Goal: Complete application form: Complete application form

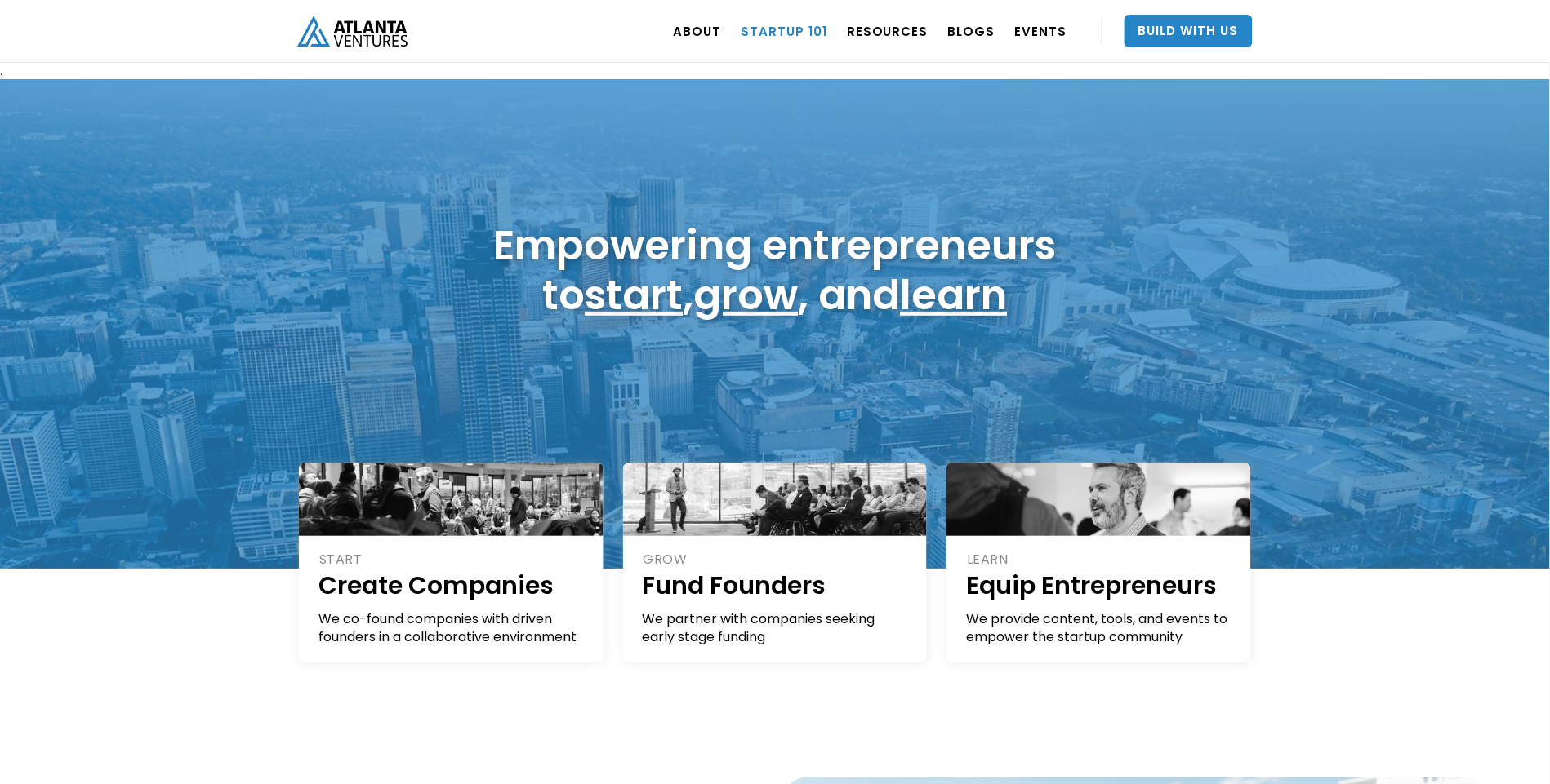
click at [797, 24] on link "Startup 101" at bounding box center [784, 31] width 87 height 46
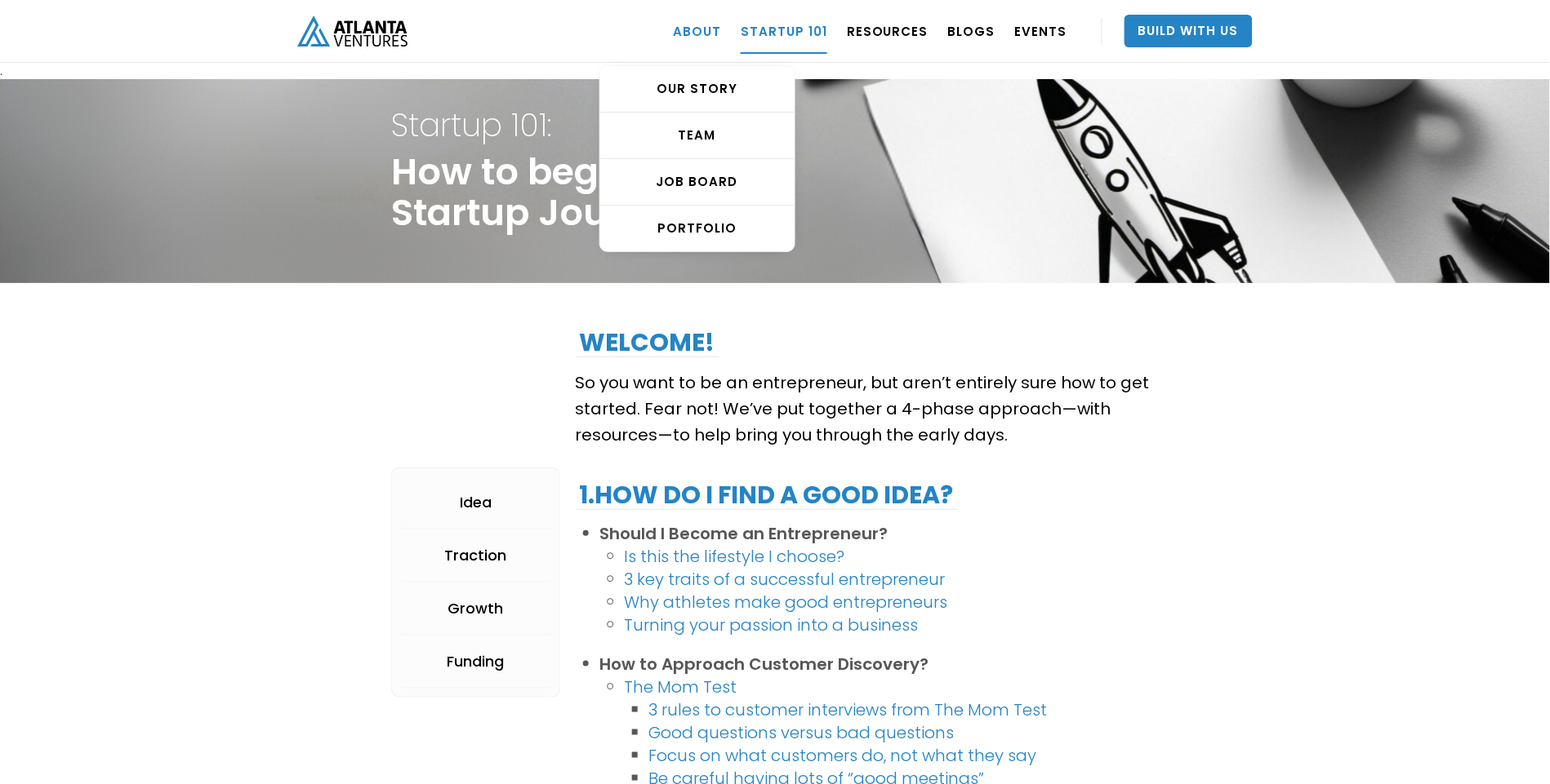
click at [715, 33] on link "ABOUT" at bounding box center [697, 31] width 48 height 46
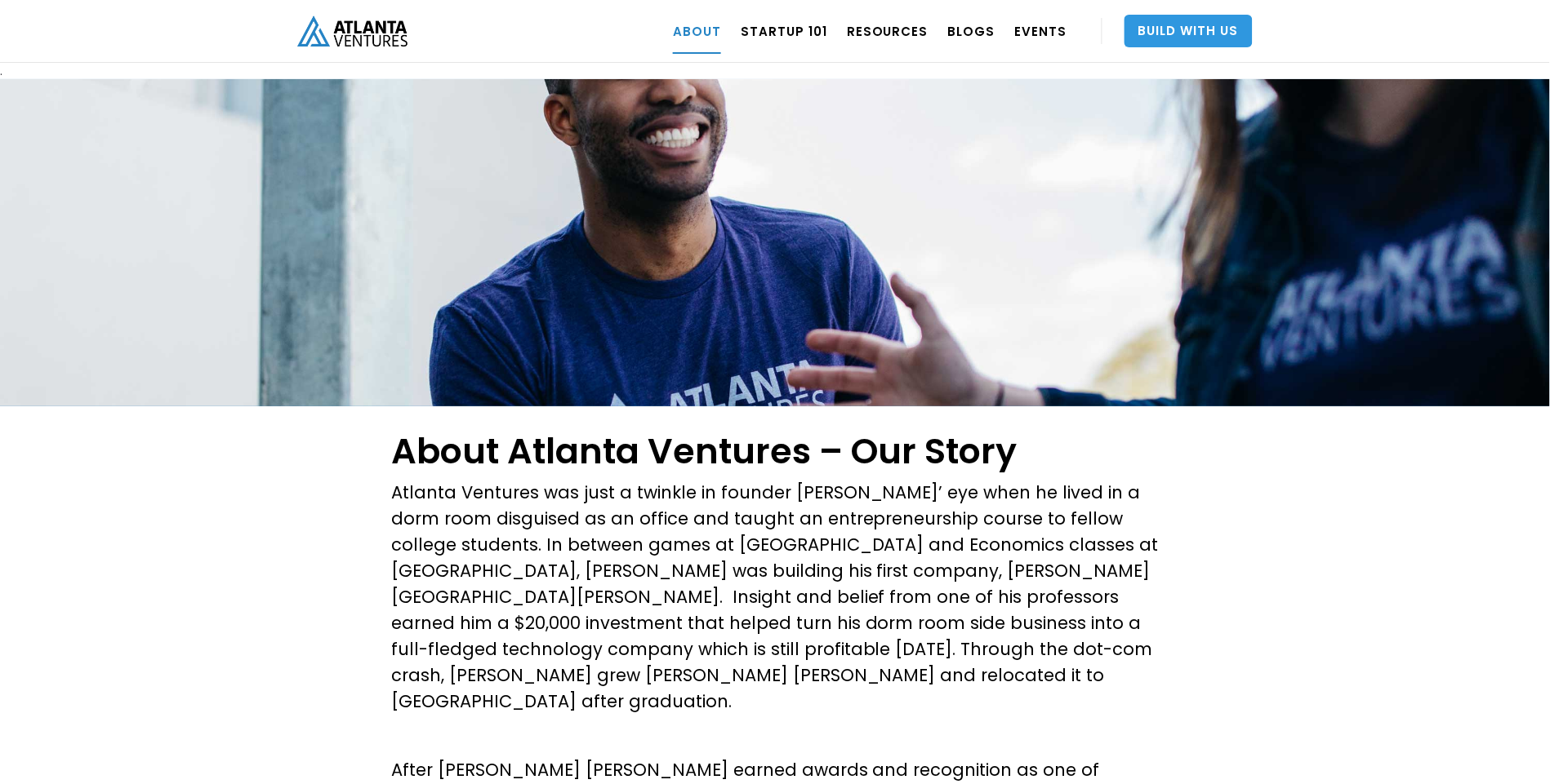
click at [1207, 26] on link "Build With Us" at bounding box center [1188, 31] width 128 height 33
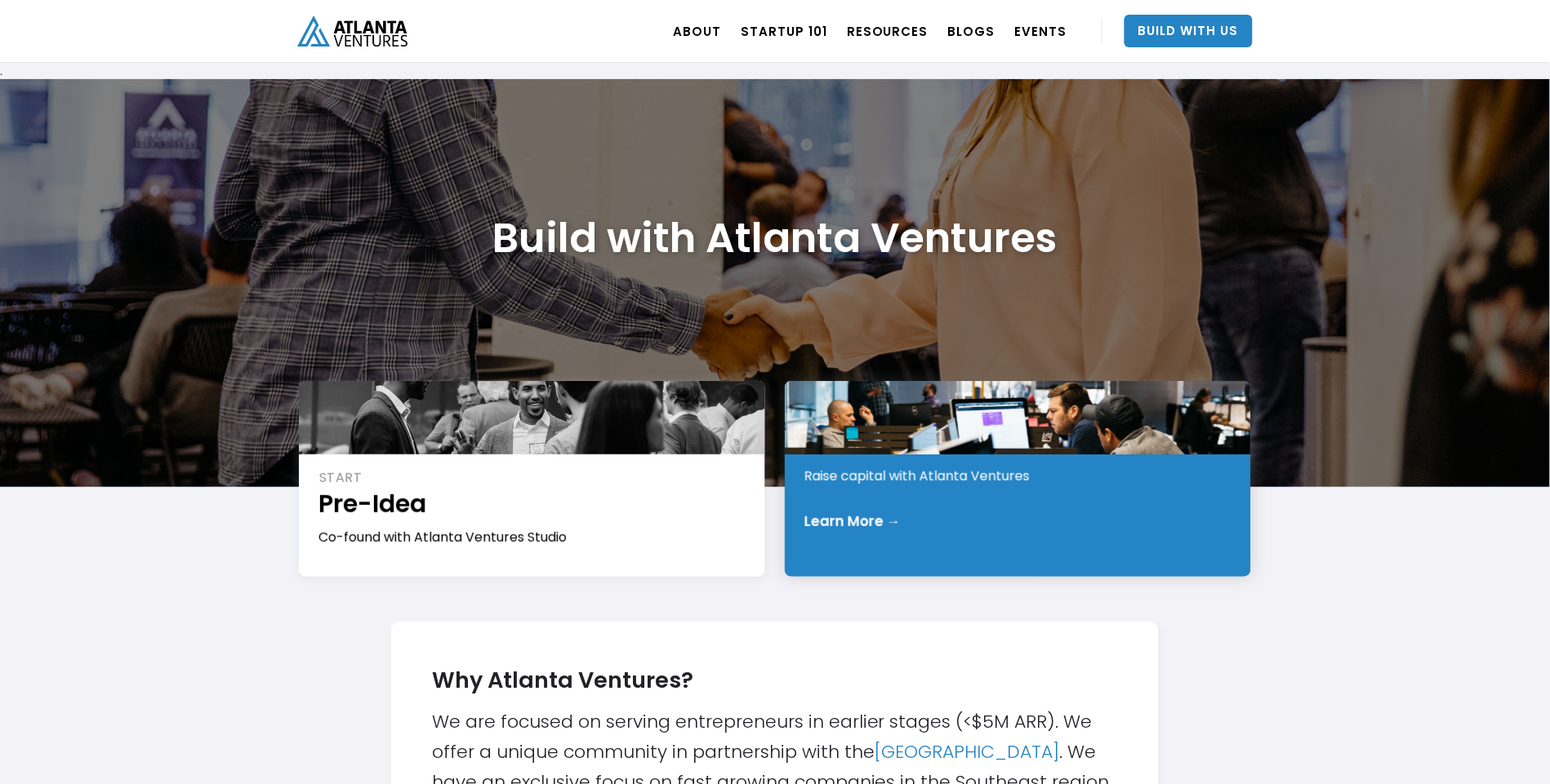
click at [894, 515] on div "Learn More →" at bounding box center [852, 521] width 97 height 16
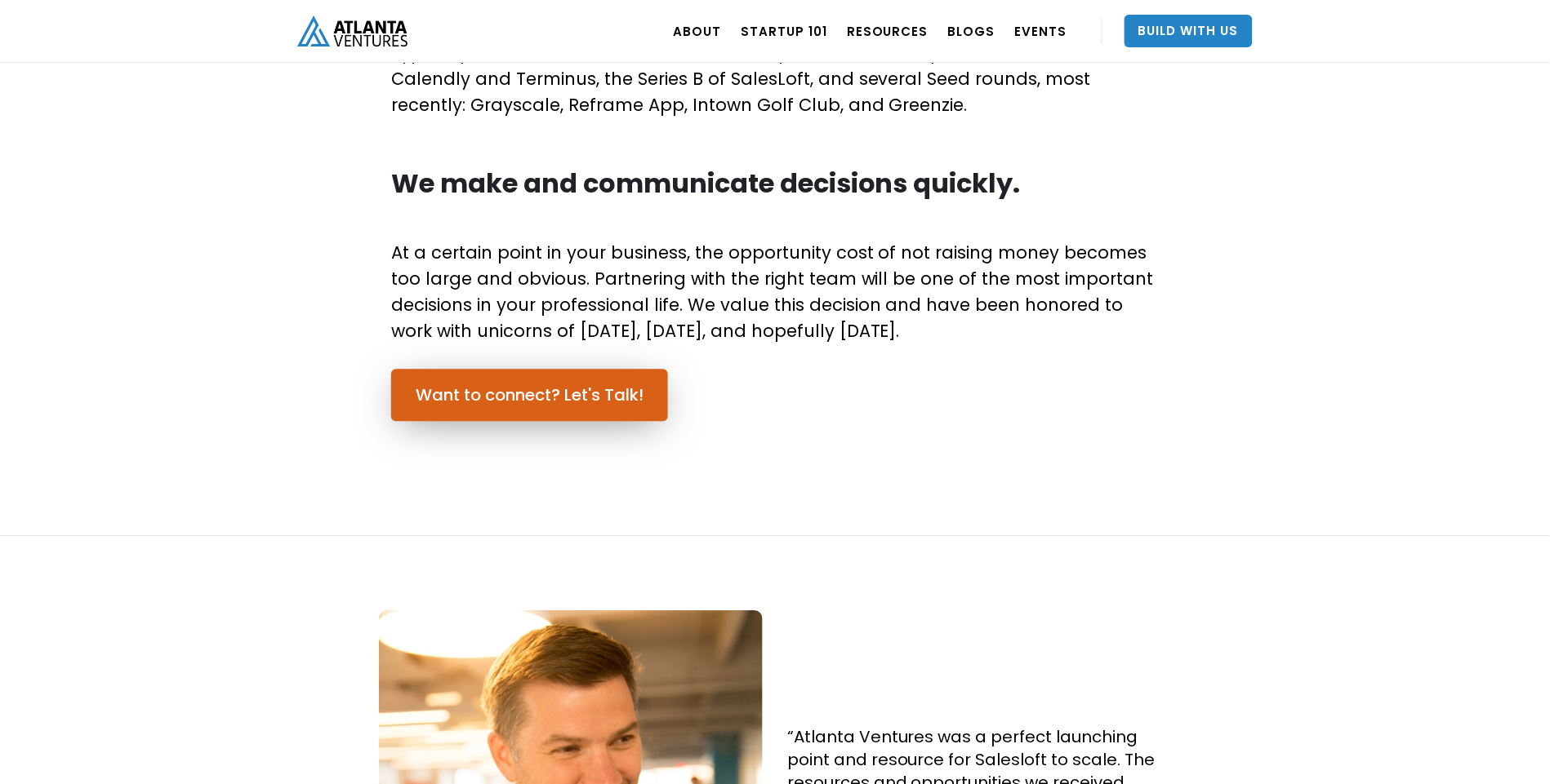
scroll to position [1088, 0]
click at [538, 398] on link "Want to connect? Let's Talk!" at bounding box center [530, 395] width 277 height 52
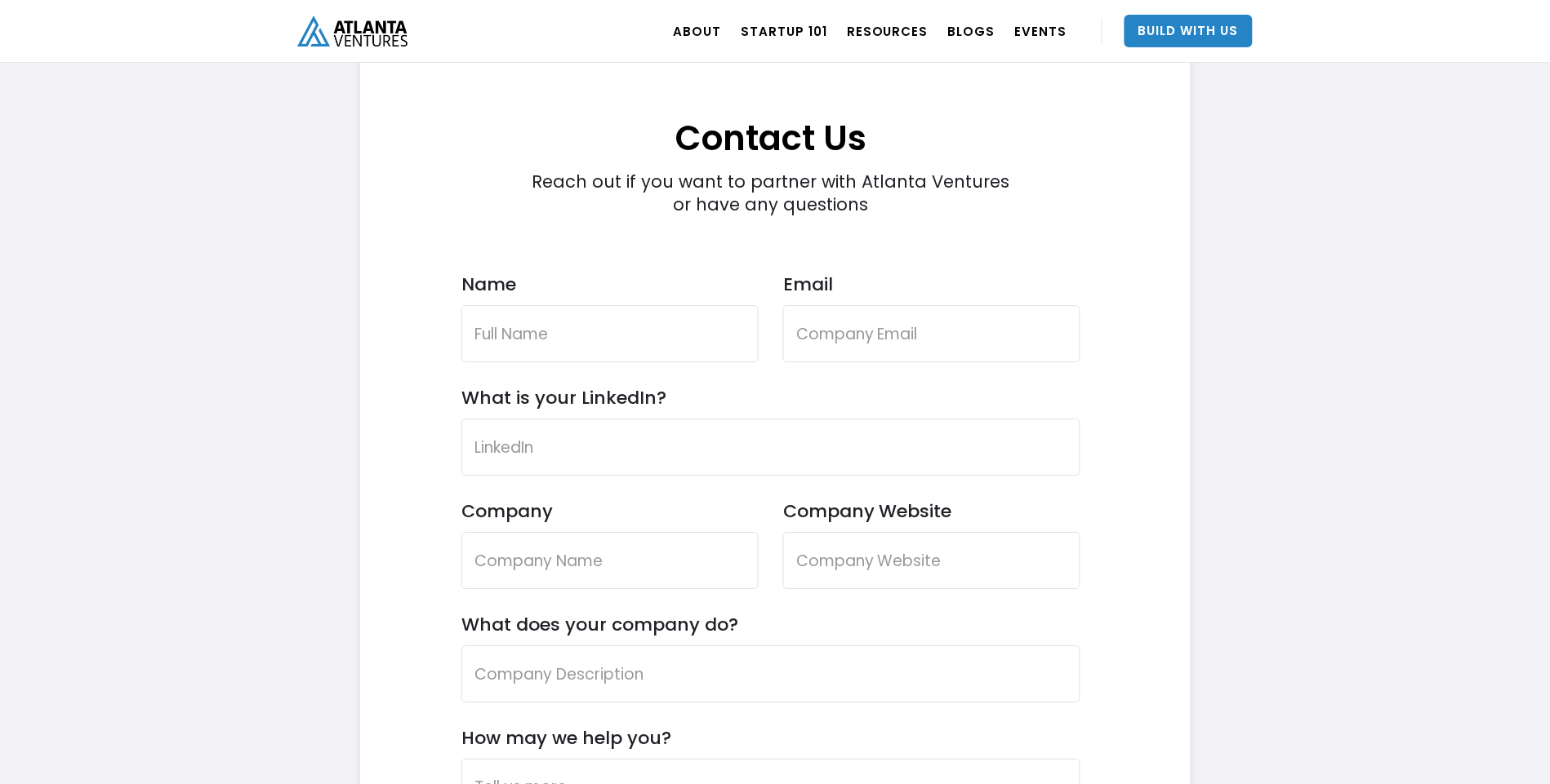
scroll to position [4696, 0]
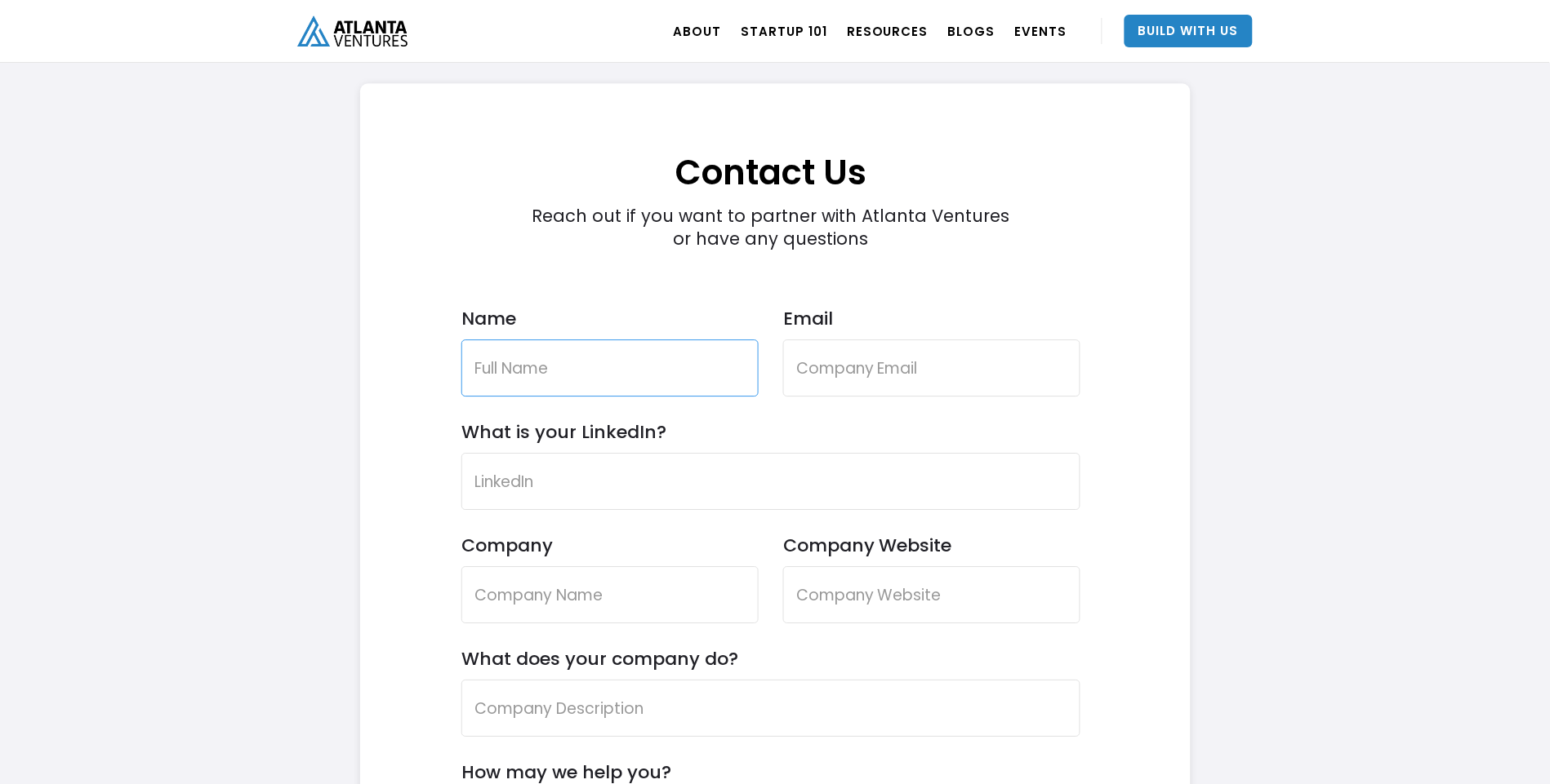
click at [582, 344] on input "Name" at bounding box center [610, 368] width 297 height 57
type input "[PERSON_NAME]"
click at [822, 344] on input "Email" at bounding box center [932, 368] width 297 height 57
type input "[EMAIL_ADDRESS][DOMAIN_NAME]"
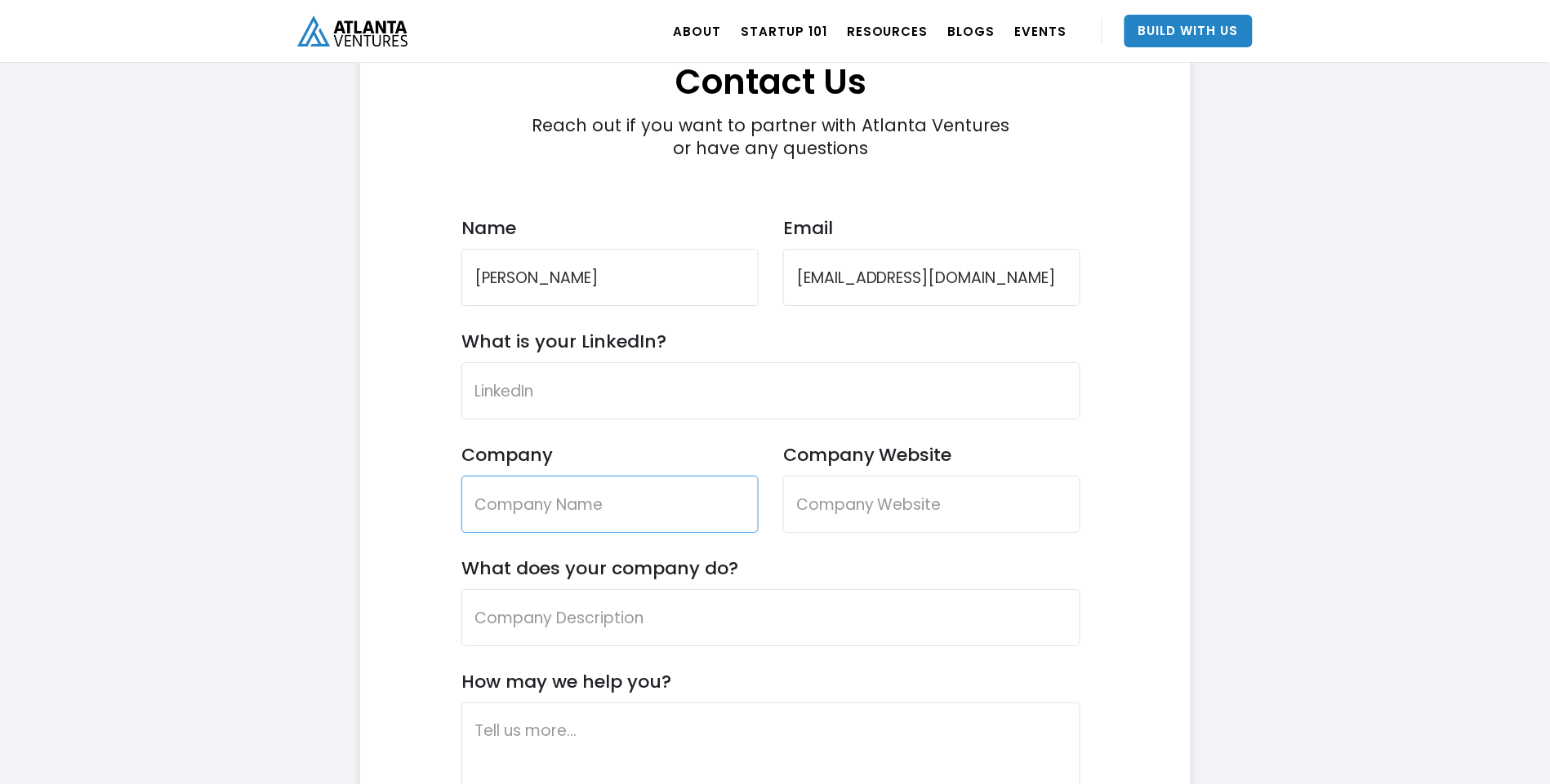
click at [531, 476] on input "Company" at bounding box center [610, 504] width 297 height 57
type input "Khrin do [GEOGRAPHIC_DATA]"
click at [818, 476] on input "Company Website" at bounding box center [932, 504] width 297 height 57
type input "[DOMAIN_NAME]"
click at [524, 589] on input "What does your company do?" at bounding box center [771, 617] width 619 height 57
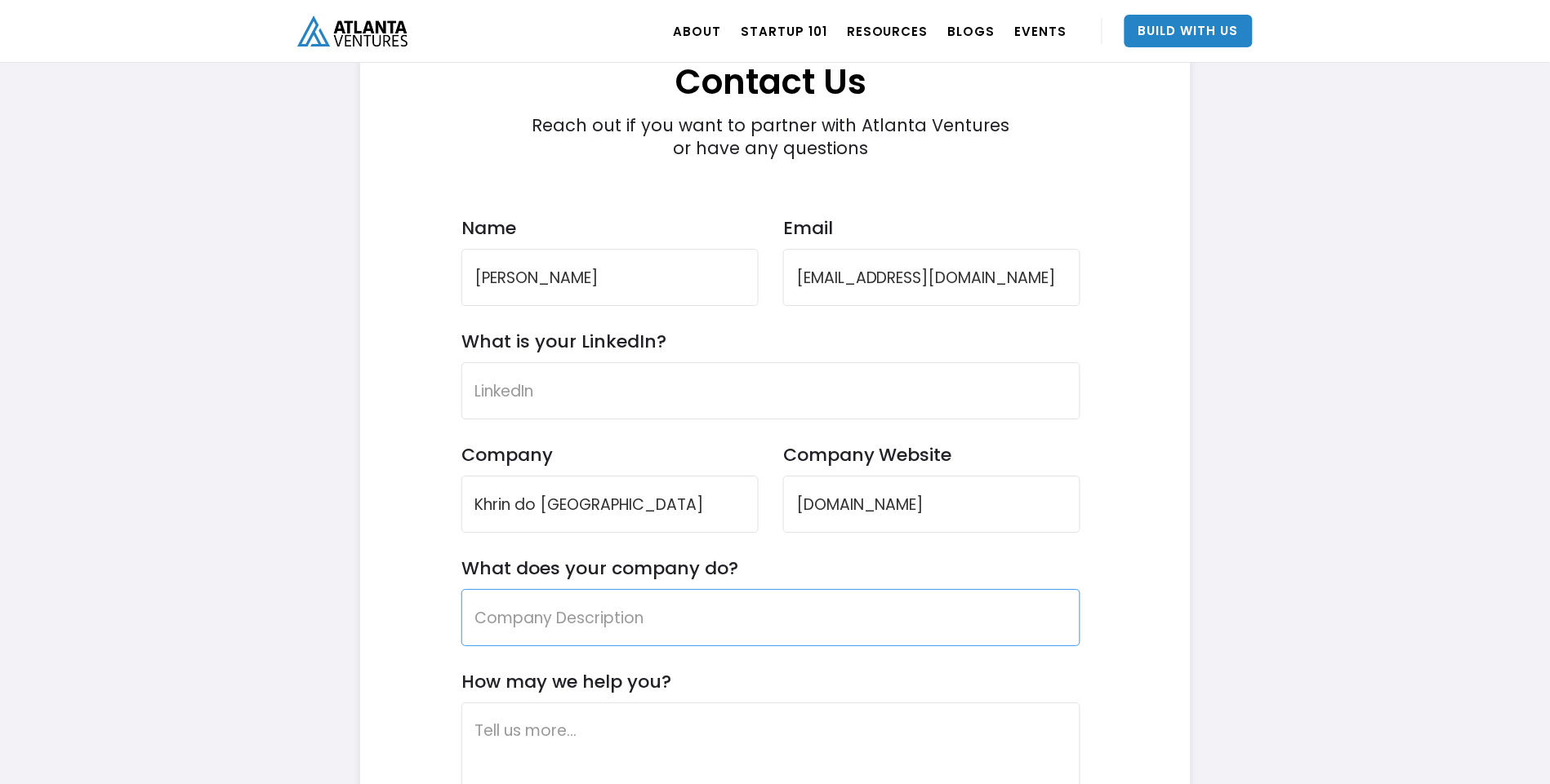
scroll to position [4877, 0]
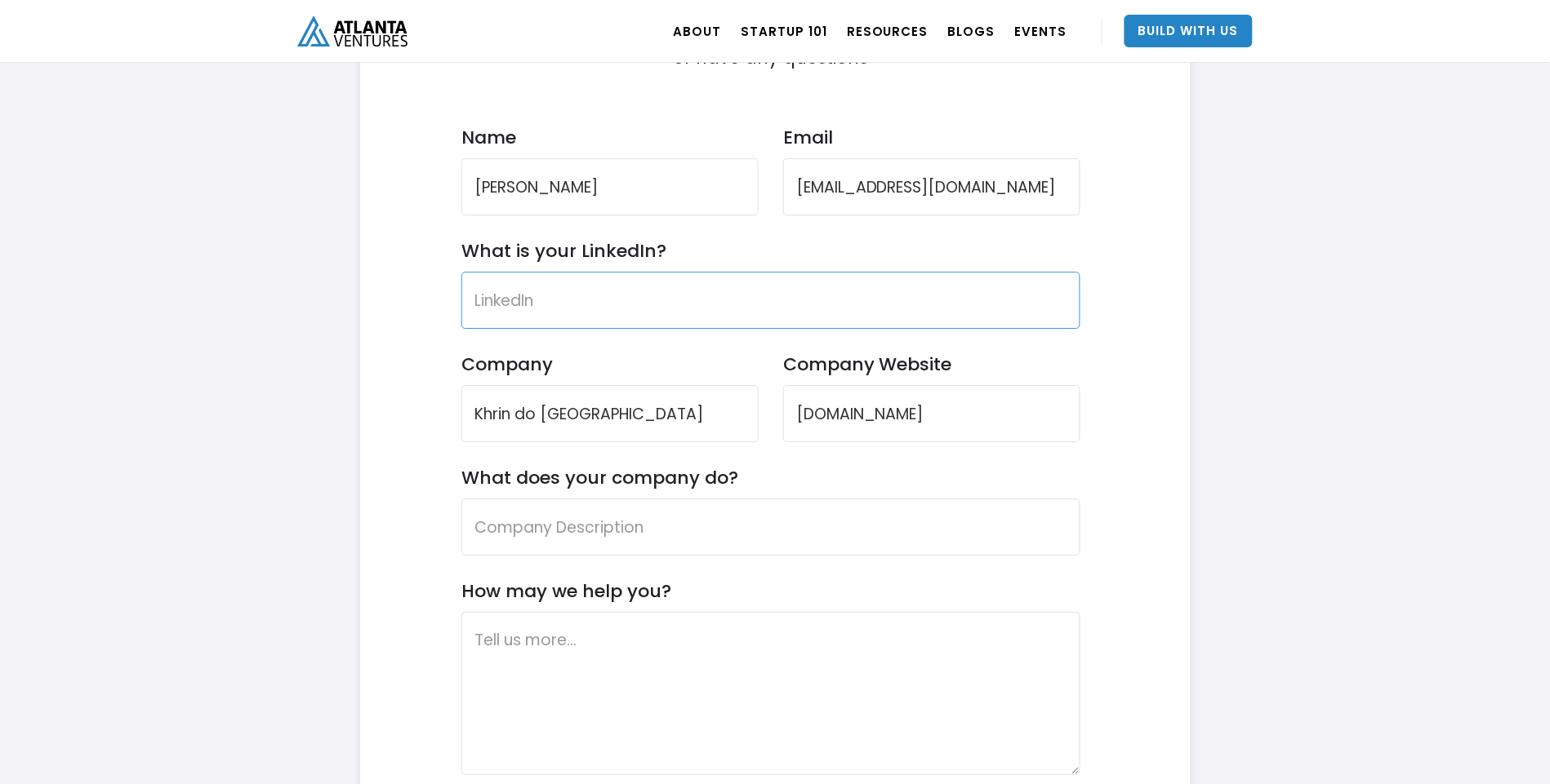
paste input "[URL][DOMAIN_NAME][PERSON_NAME]"
drag, startPoint x: 551, startPoint y: 275, endPoint x: 342, endPoint y: 280, distance: 209.1
click at [902, 272] on input "[URL][DOMAIN_NAME][PERSON_NAME]" at bounding box center [771, 300] width 619 height 57
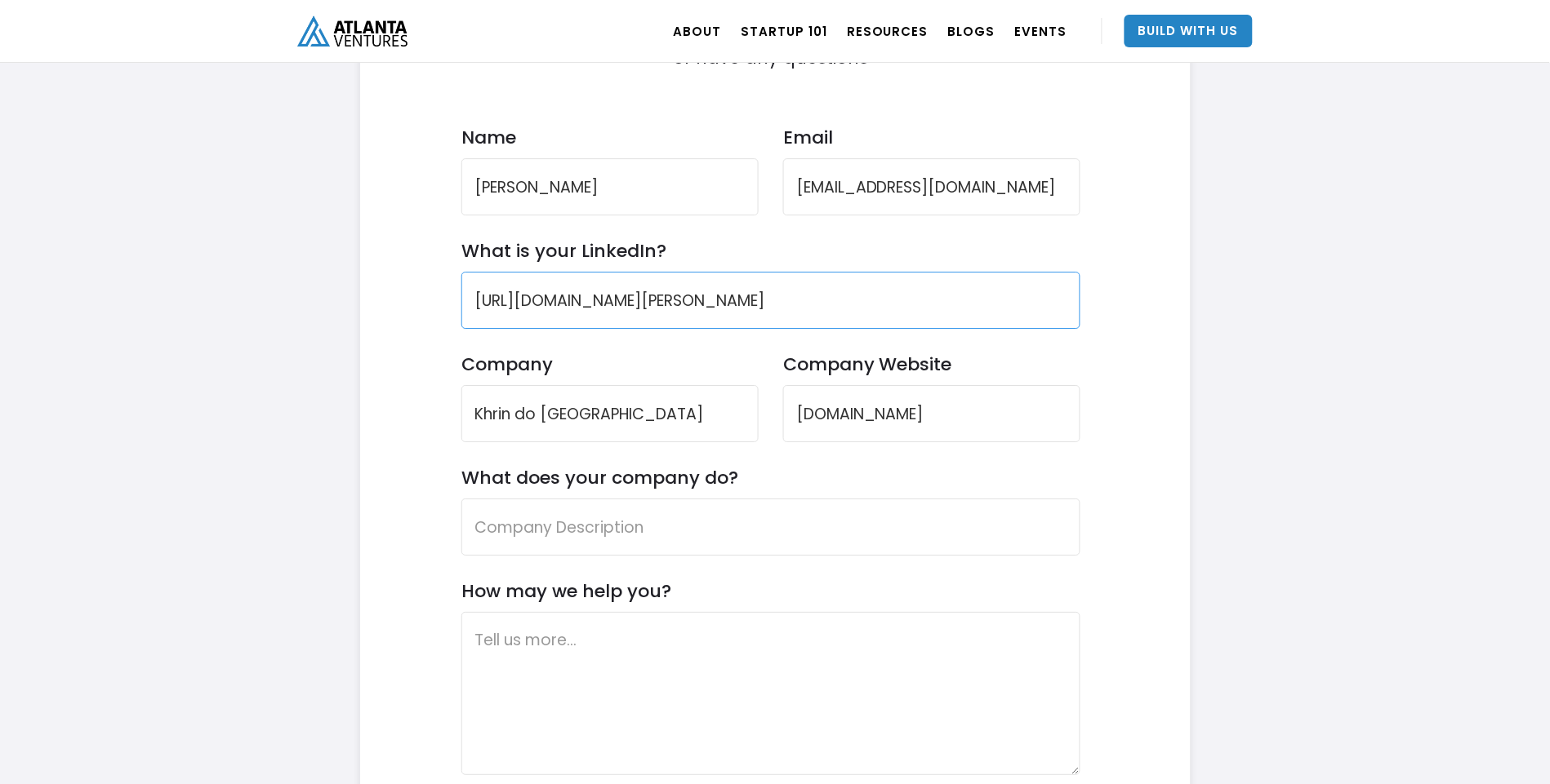
type input "[URL][DOMAIN_NAME][PERSON_NAME]"
click at [670, 508] on input "What does your company do?" at bounding box center [771, 527] width 619 height 57
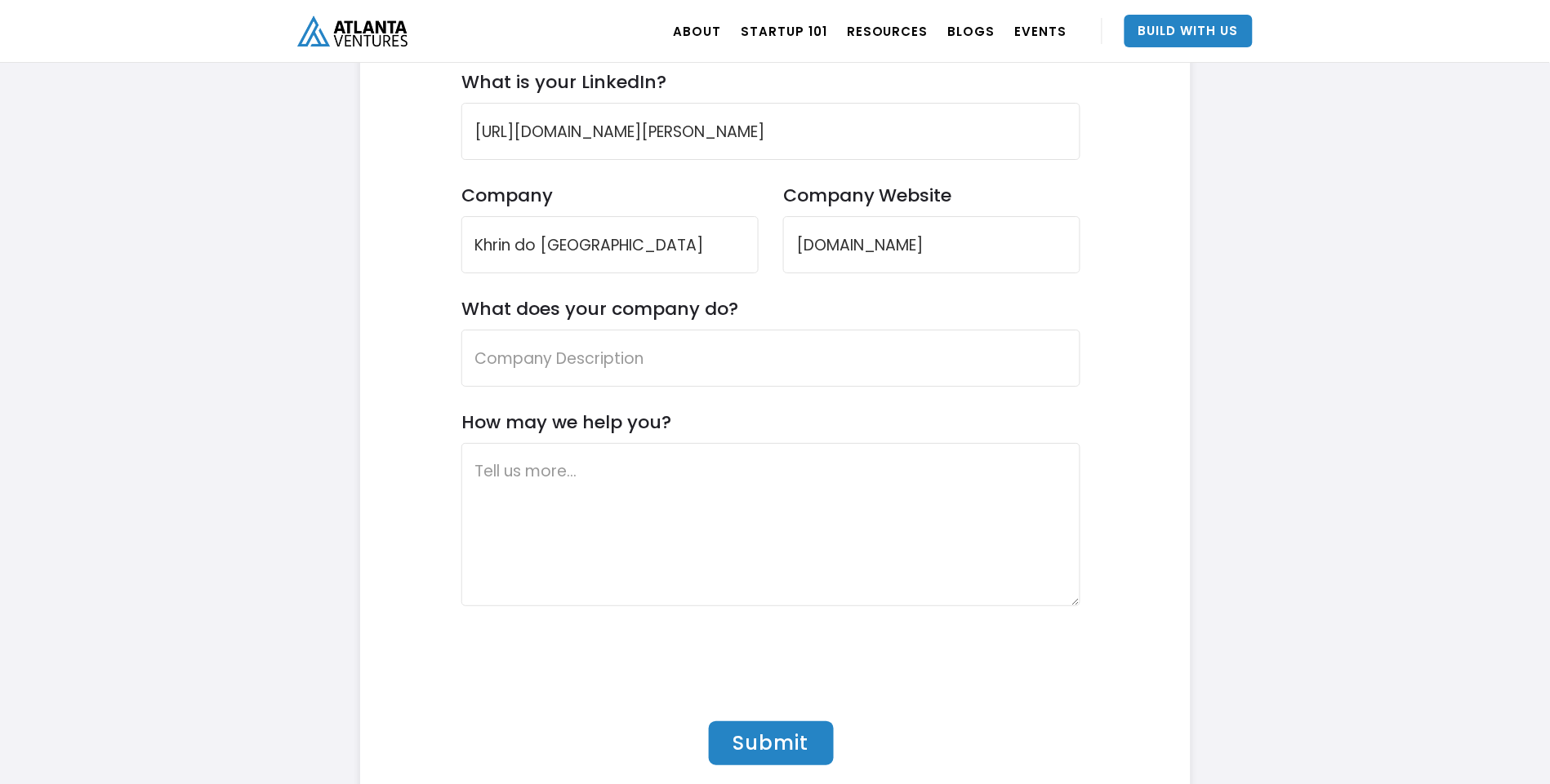
scroll to position [5058, 0]
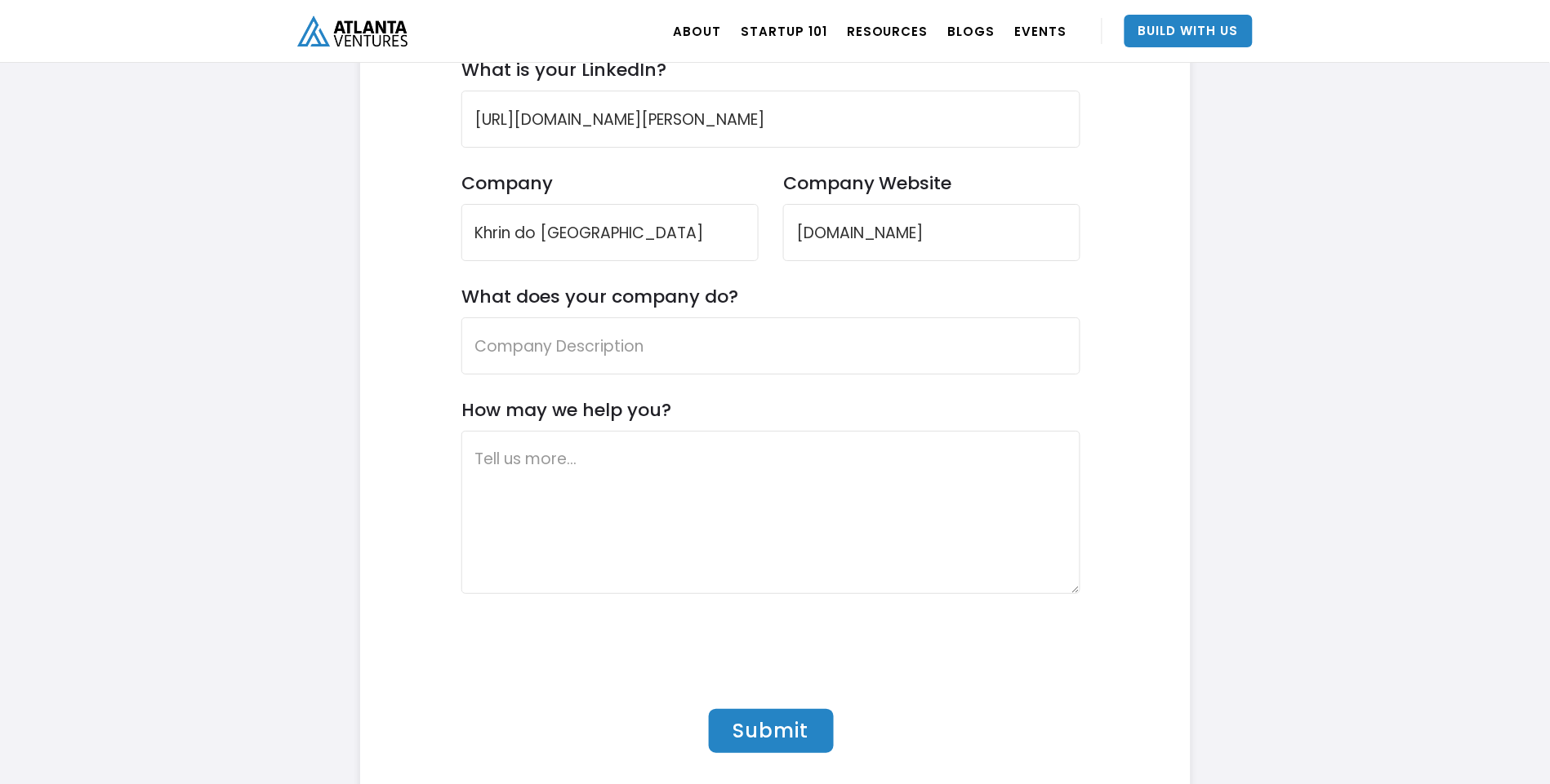
click at [465, 285] on label "What does your company do?" at bounding box center [600, 296] width 277 height 22
click at [465, 318] on input "What does your company do?" at bounding box center [771, 346] width 619 height 57
drag, startPoint x: 461, startPoint y: 266, endPoint x: 744, endPoint y: 274, distance: 283.1
click at [744, 274] on div "Contact Us Reach out if you want to partner with Atlanta Ventures or have any q…" at bounding box center [772, 269] width 774 height 1097
copy label "What does your company do?"
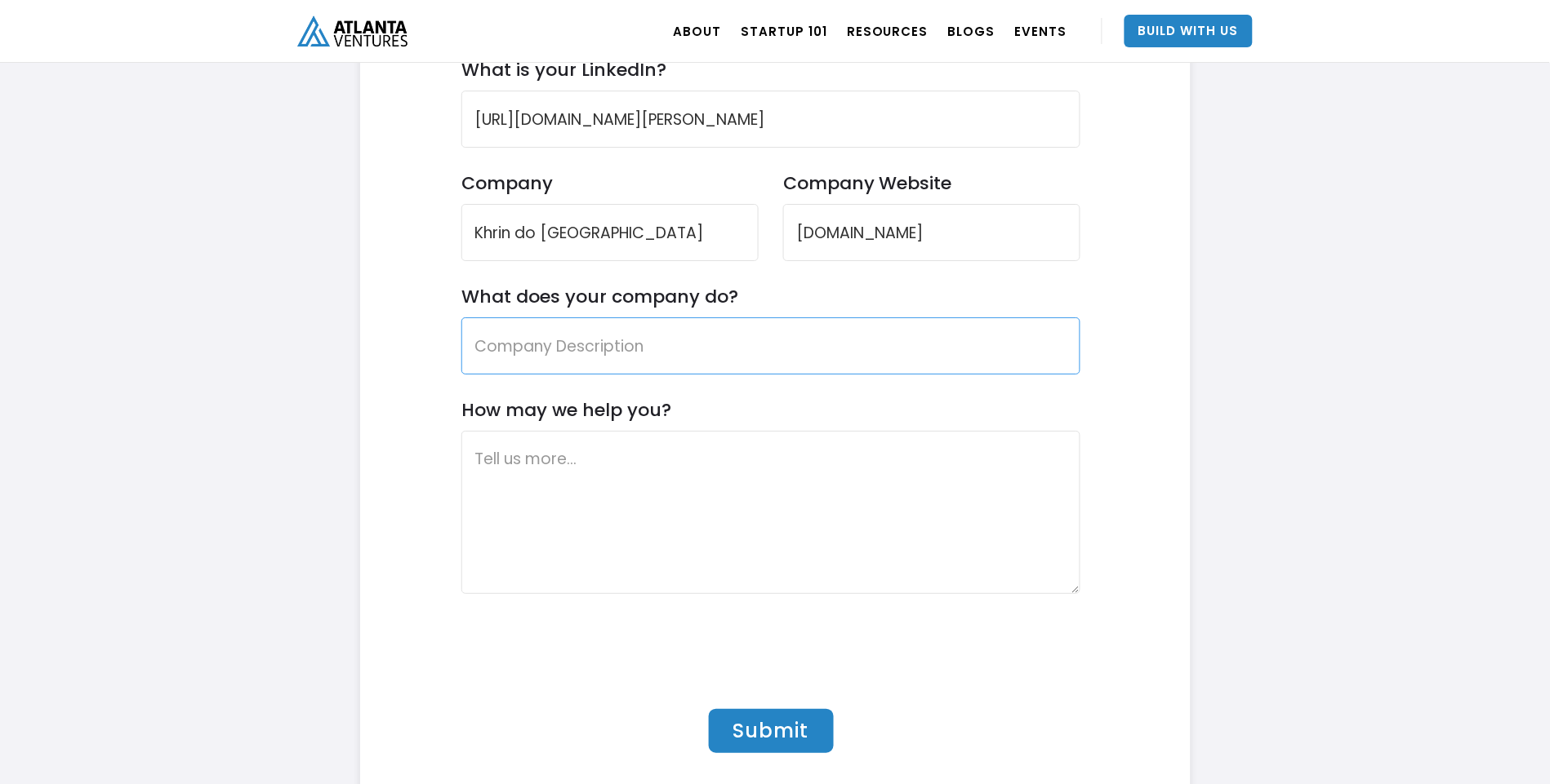
click at [525, 319] on input "What does your company do?" at bounding box center [771, 346] width 619 height 57
paste input "Lorem ipsumdol sitametcons adipisc elitseddoe tempori utla etdolor magnaal enim…"
drag, startPoint x: 668, startPoint y: 307, endPoint x: 279, endPoint y: 315, distance: 389.1
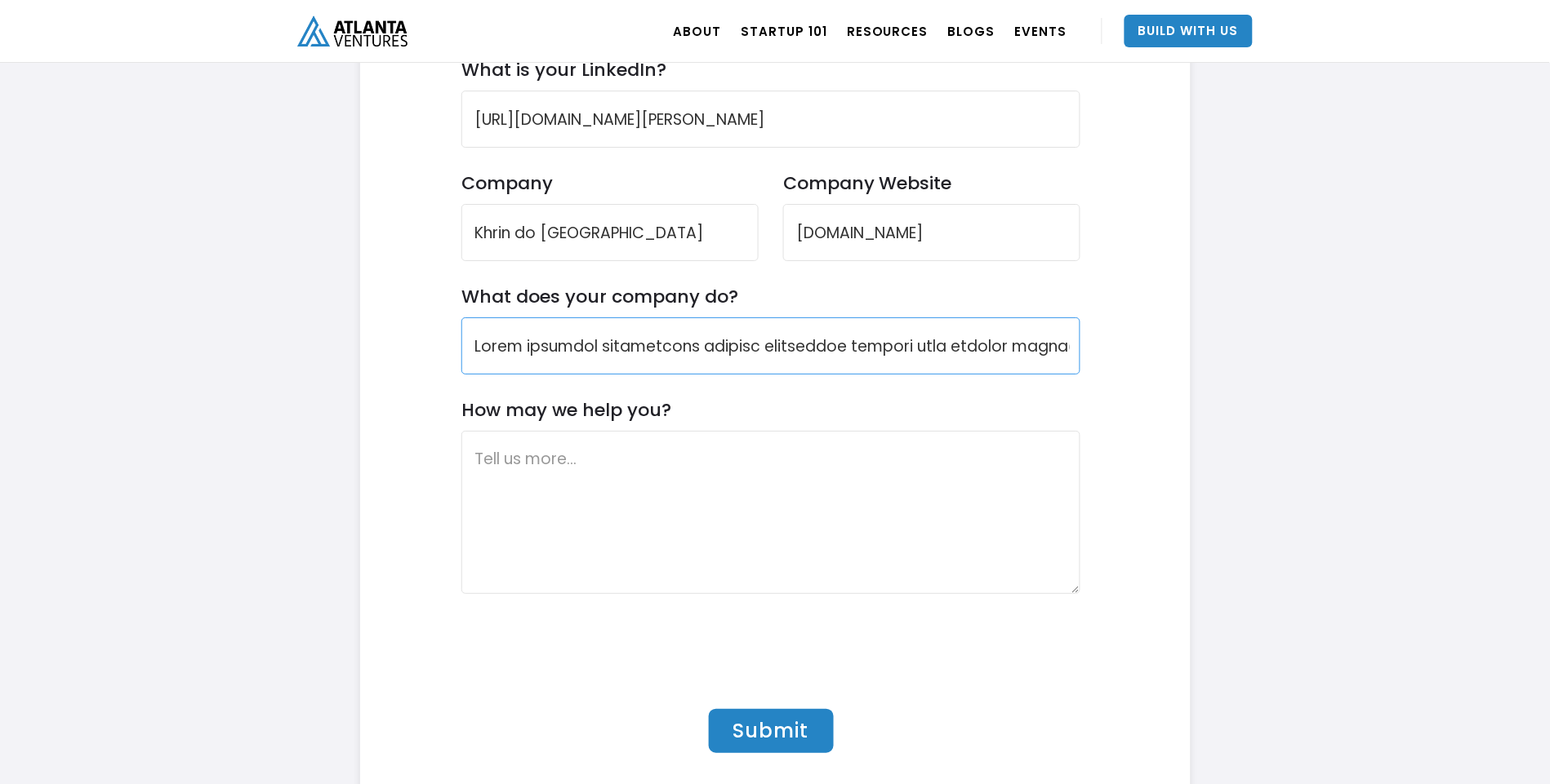
click at [843, 318] on input "What does your company do?" at bounding box center [771, 346] width 619 height 57
type input "Lorem ipsumdol sitametcons adipisc elitseddoe tempori utla etdolor magnaal enim…"
click at [482, 434] on textarea "How may we help you?" at bounding box center [771, 512] width 619 height 163
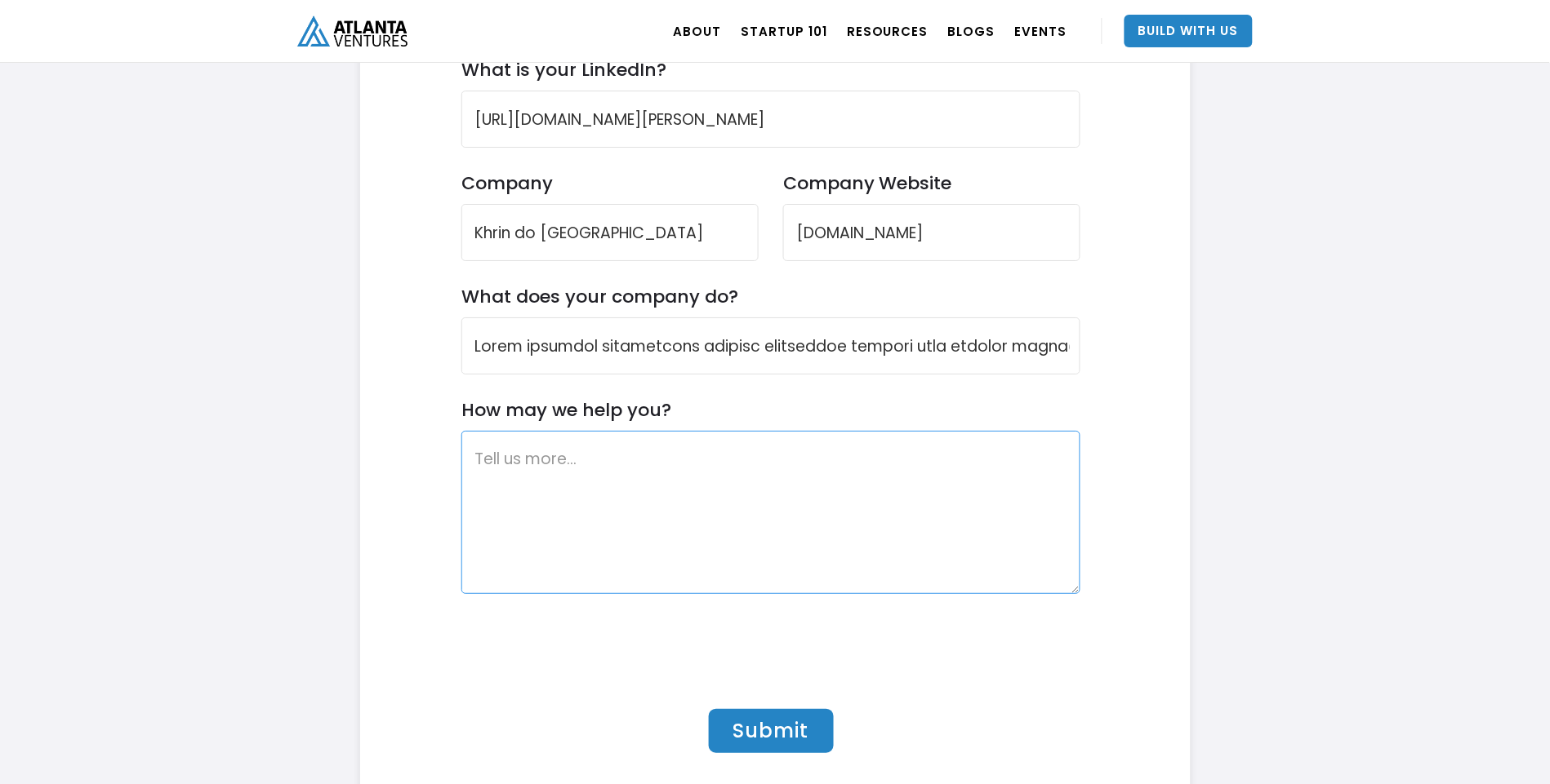
paste textarea "Lo ipsu do Sitamet Consecte, adipisc eli SED do Eiusm, te incididu utlabor etdo…"
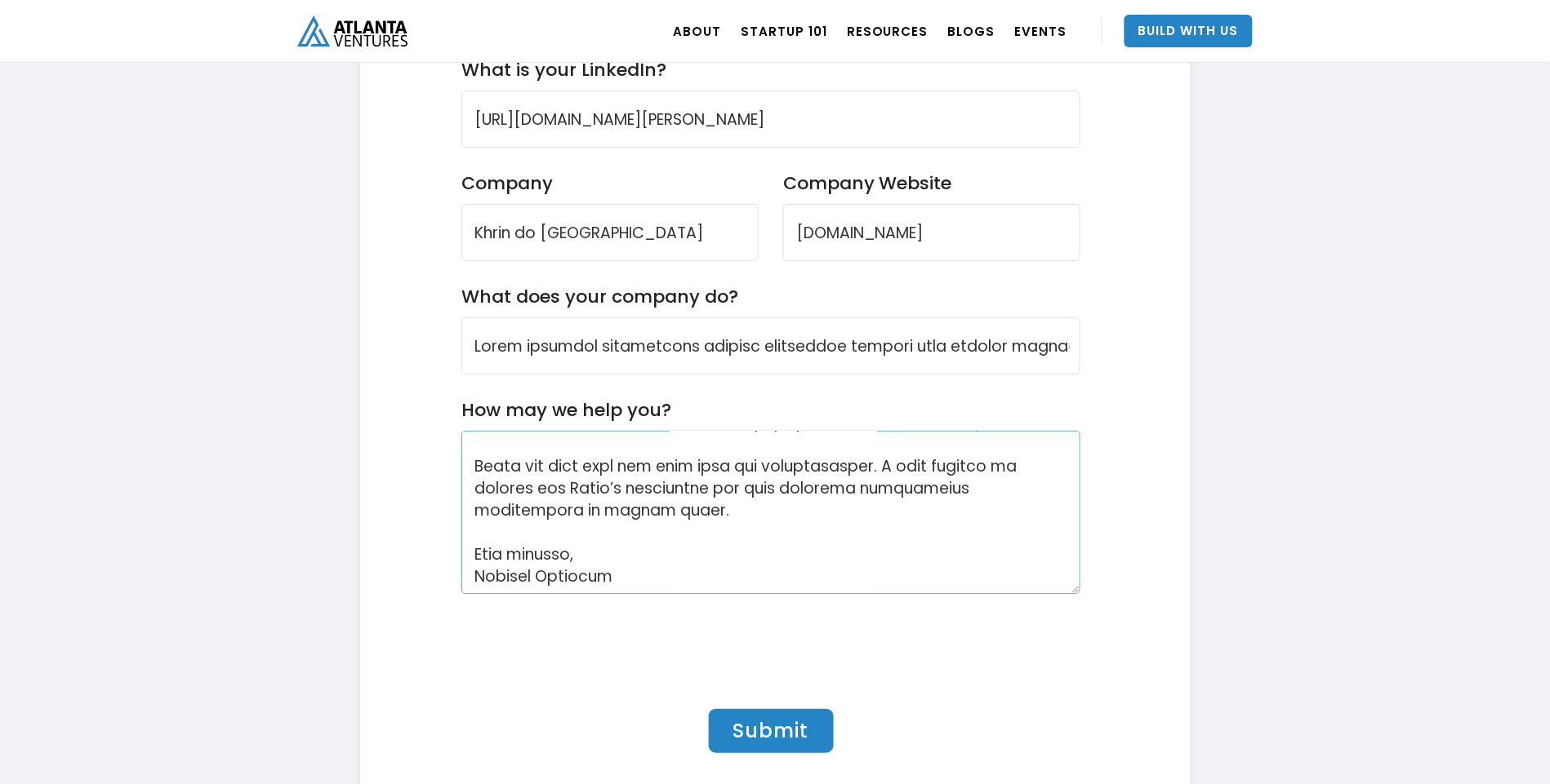
scroll to position [762, 0]
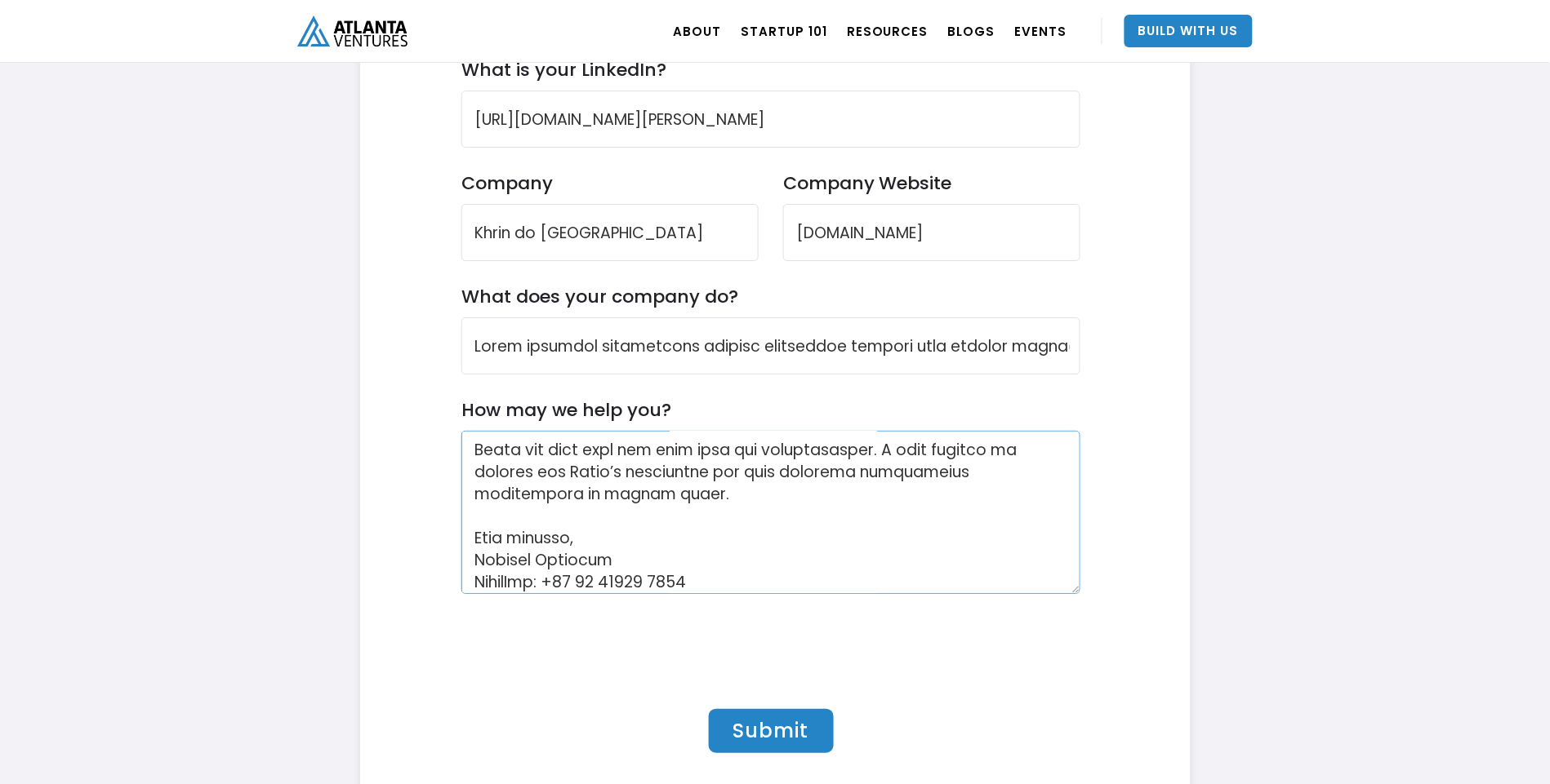
type textarea "Lo ipsu do Sitamet Consecte, adipisc eli SED do Eiusm, te incididu utlabor etdo…"
click at [769, 709] on input "Submit" at bounding box center [771, 731] width 125 height 44
type input "Please wait..."
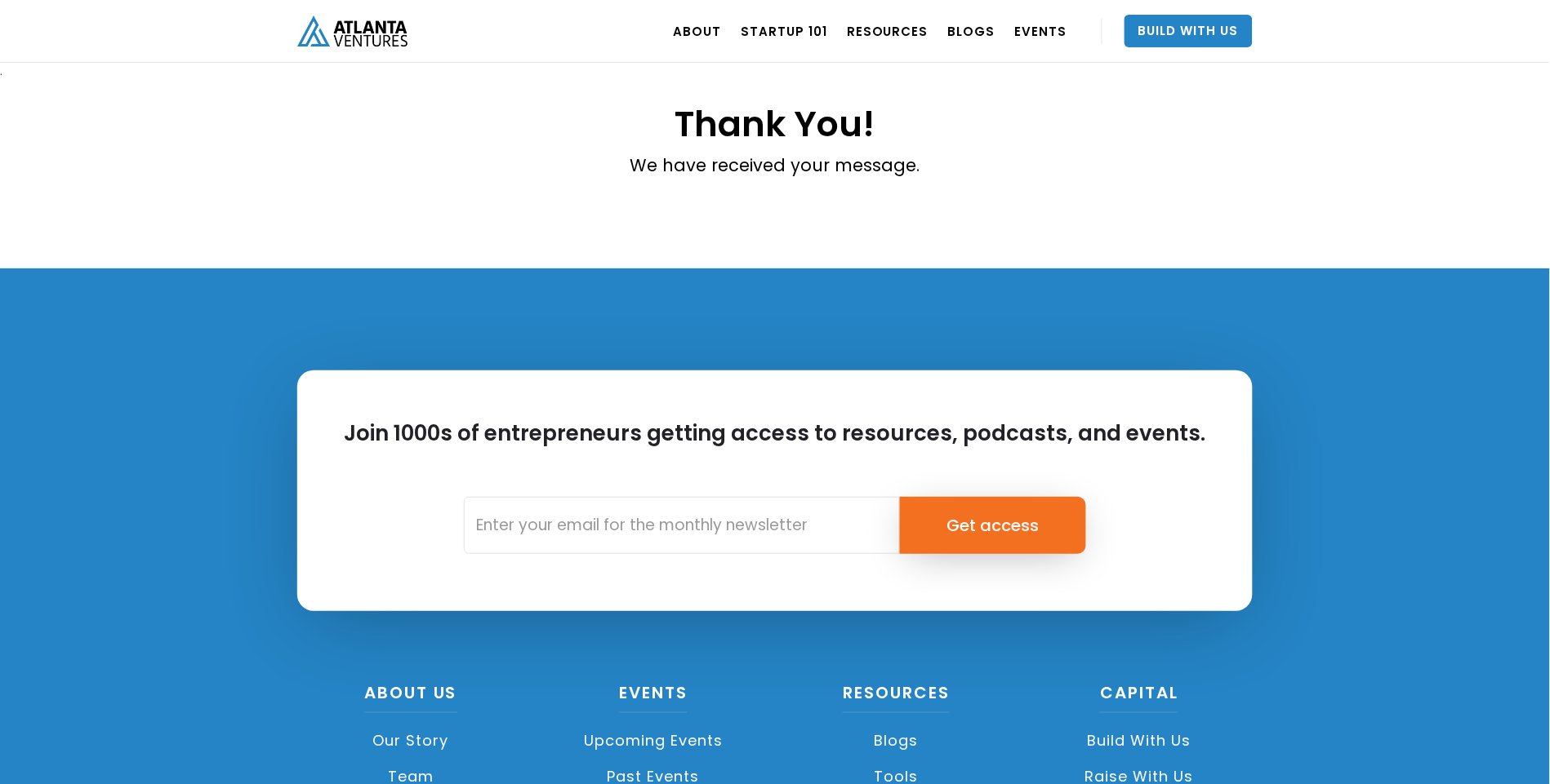
click at [353, 30] on img "home" at bounding box center [352, 30] width 110 height 30
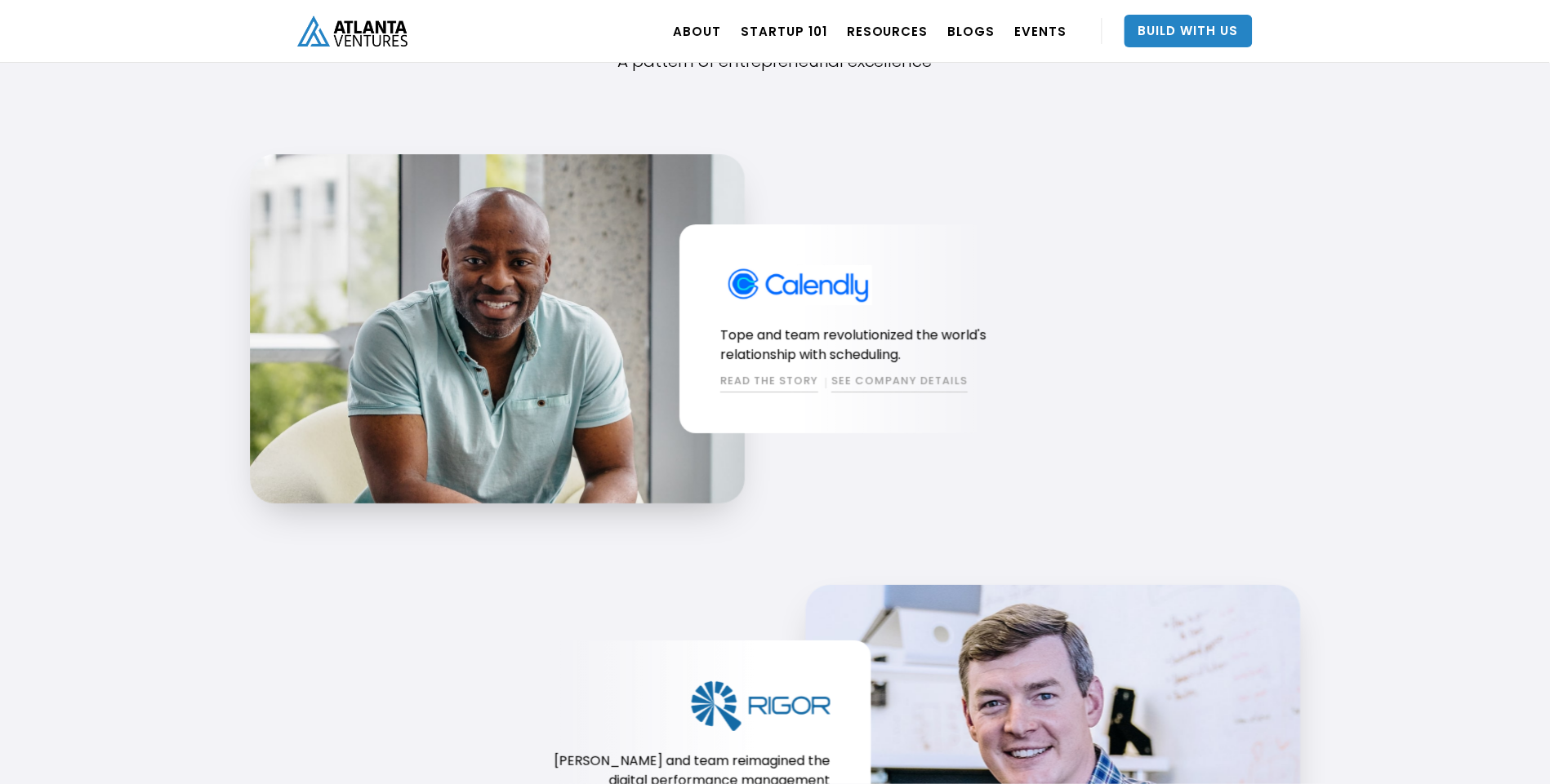
scroll to position [1021, 0]
